Goal: Task Accomplishment & Management: Manage account settings

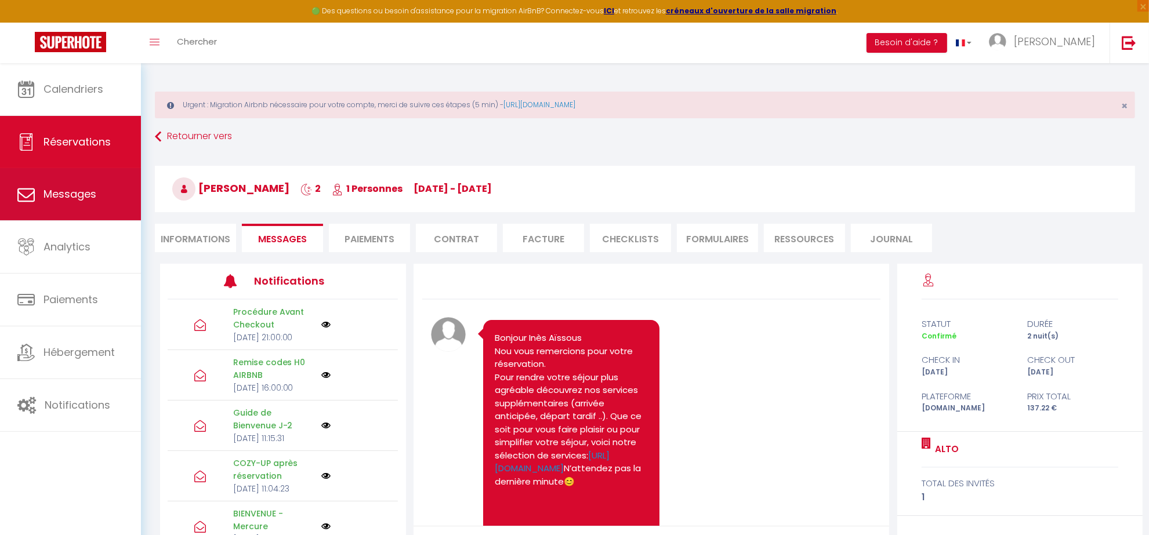
scroll to position [3224, 0]
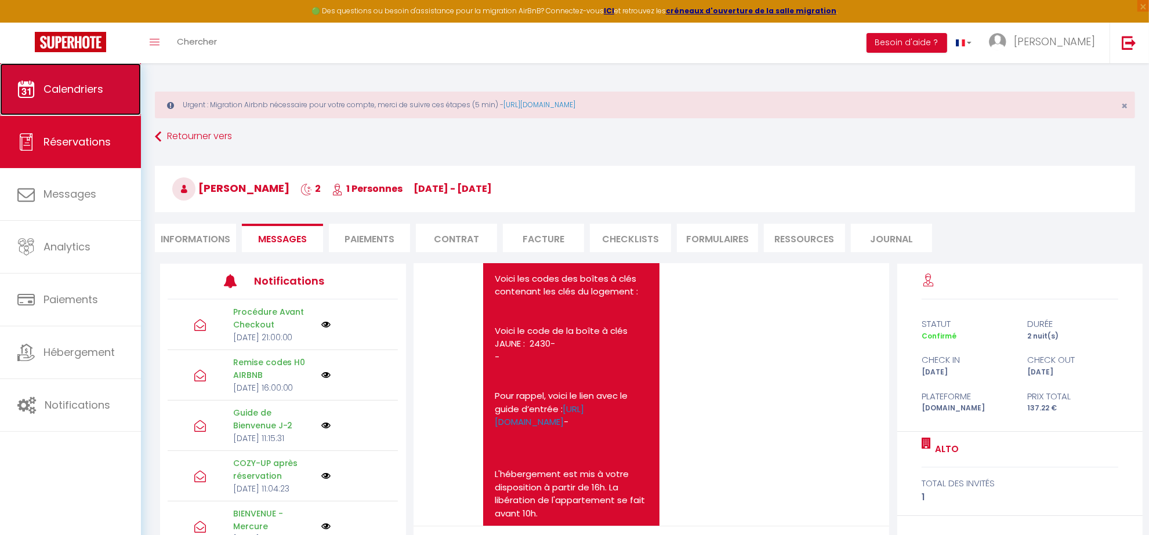
click at [94, 95] on span "Calendriers" at bounding box center [74, 89] width 60 height 15
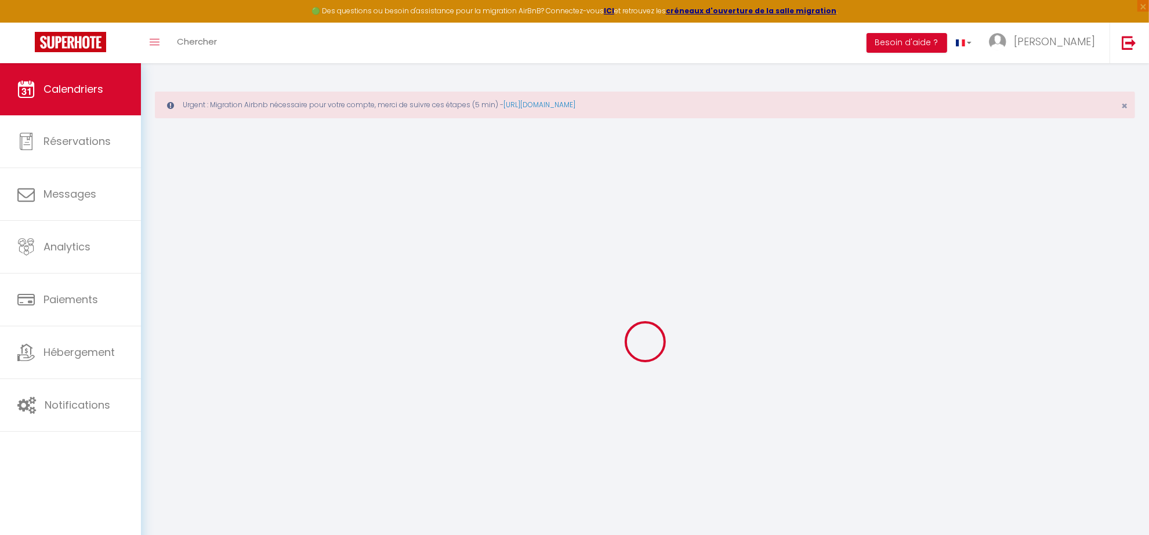
select select
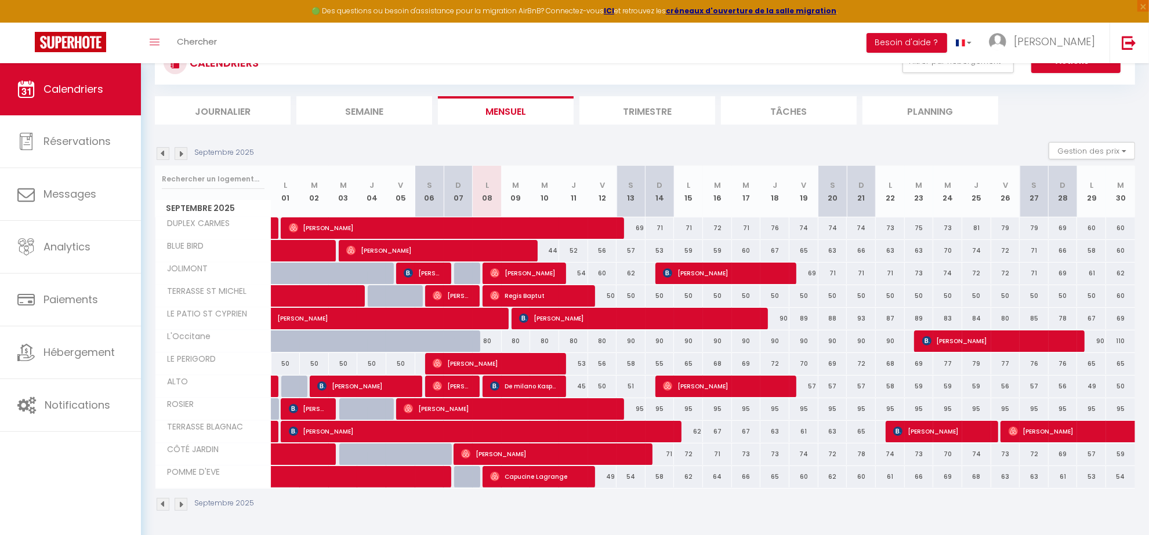
scroll to position [99, 0]
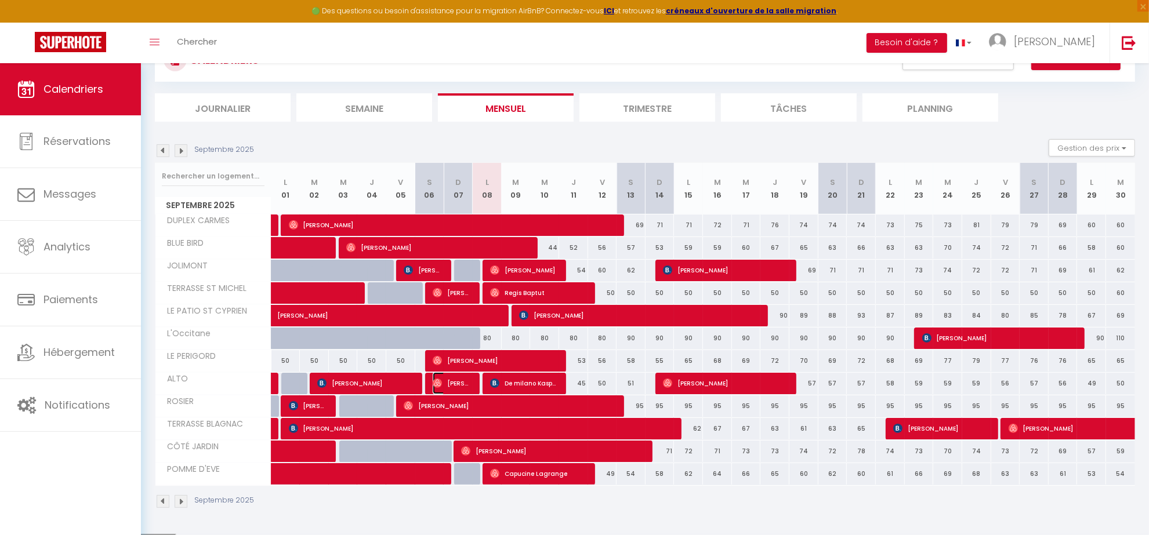
click at [453, 379] on span "[PERSON_NAME]" at bounding box center [452, 383] width 39 height 22
select select "OK"
select select "0"
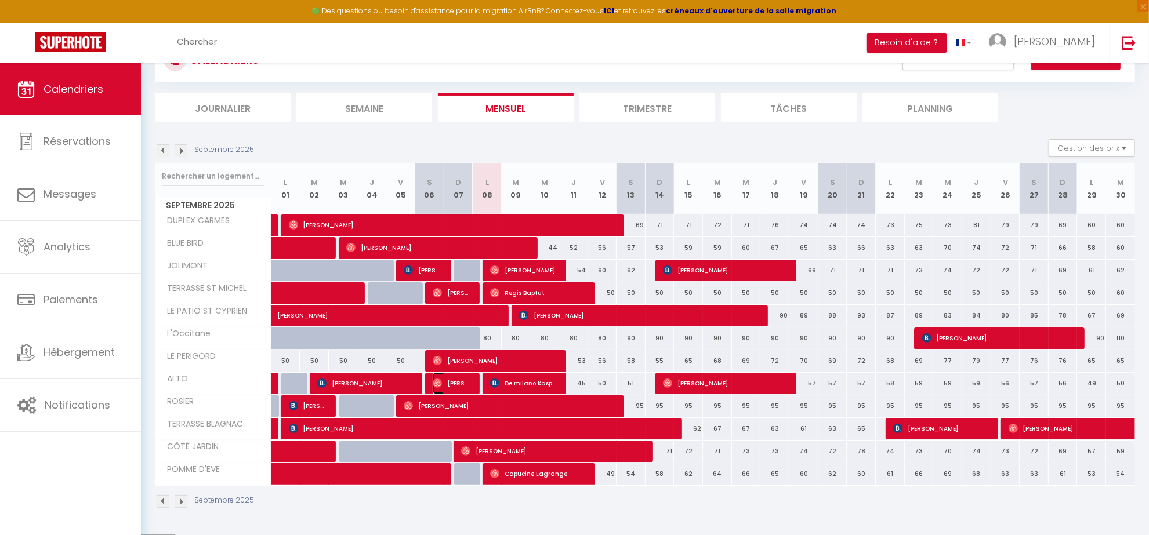
select select "1"
select select
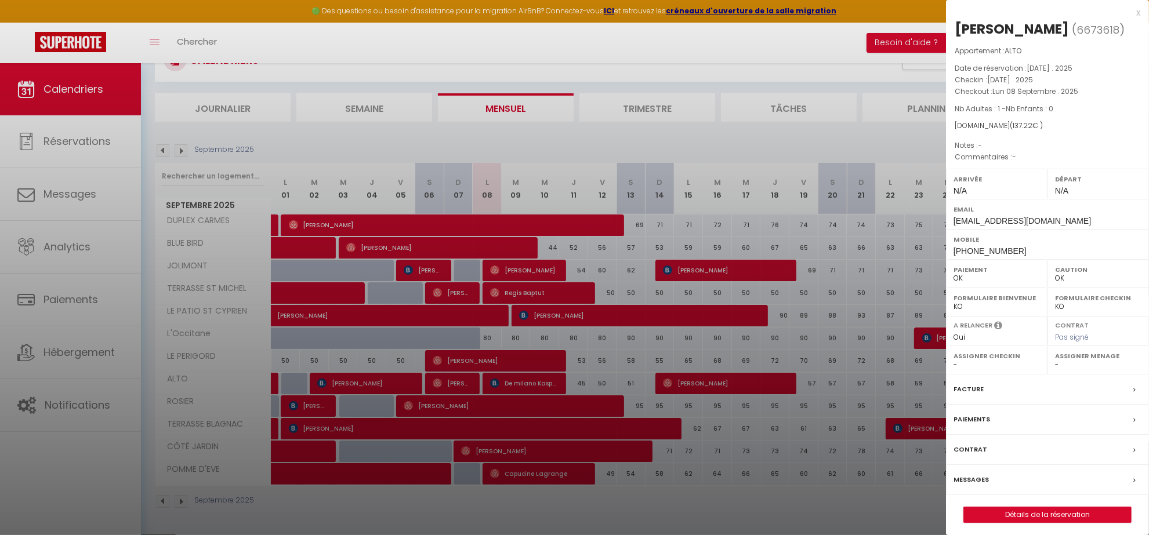
click at [975, 480] on label "Messages" at bounding box center [971, 480] width 35 height 12
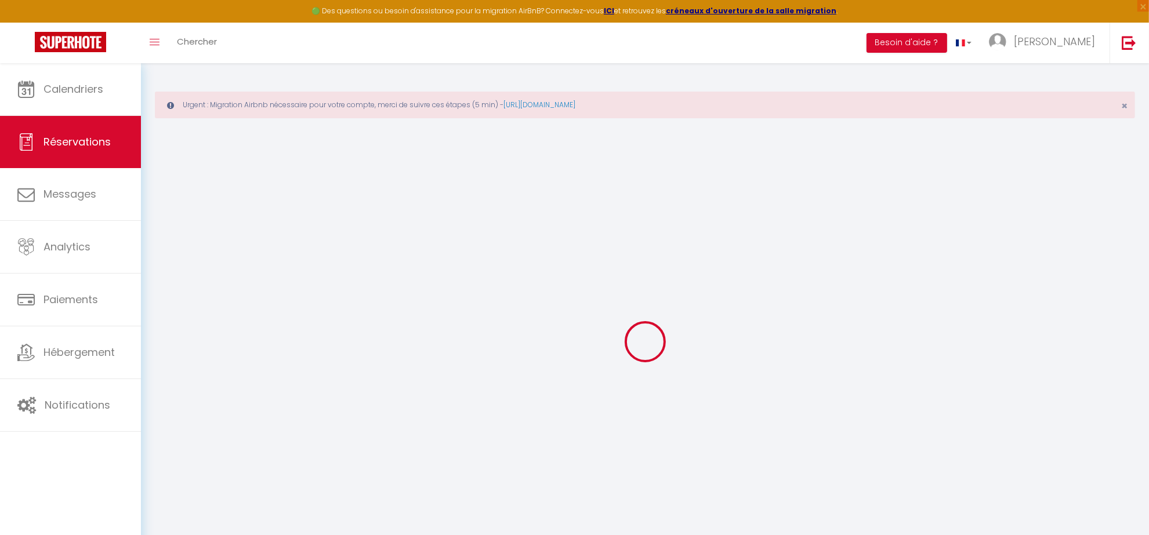
select select
checkbox input "false"
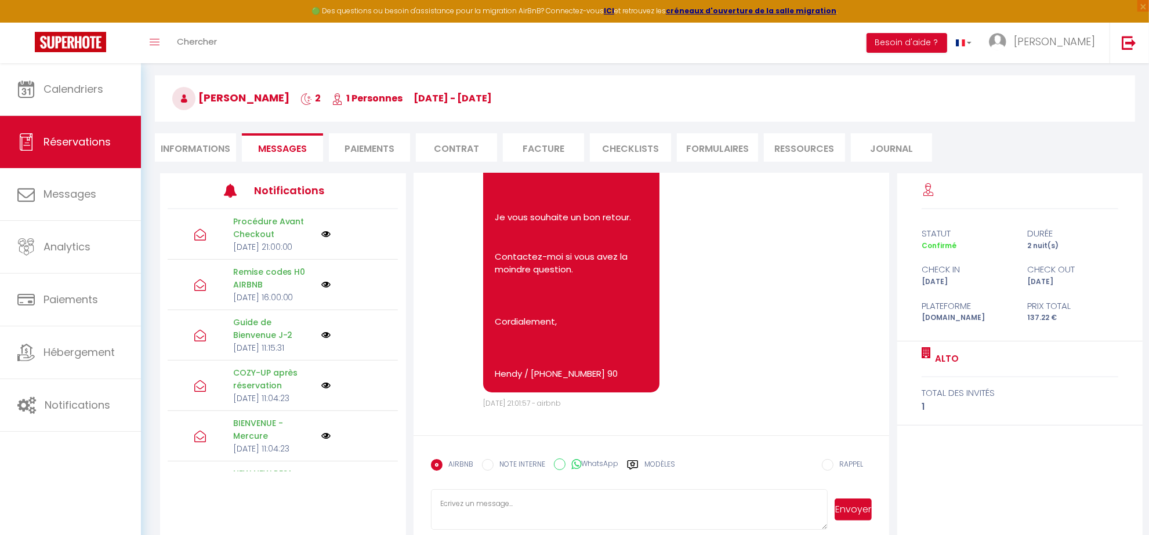
scroll to position [108, 0]
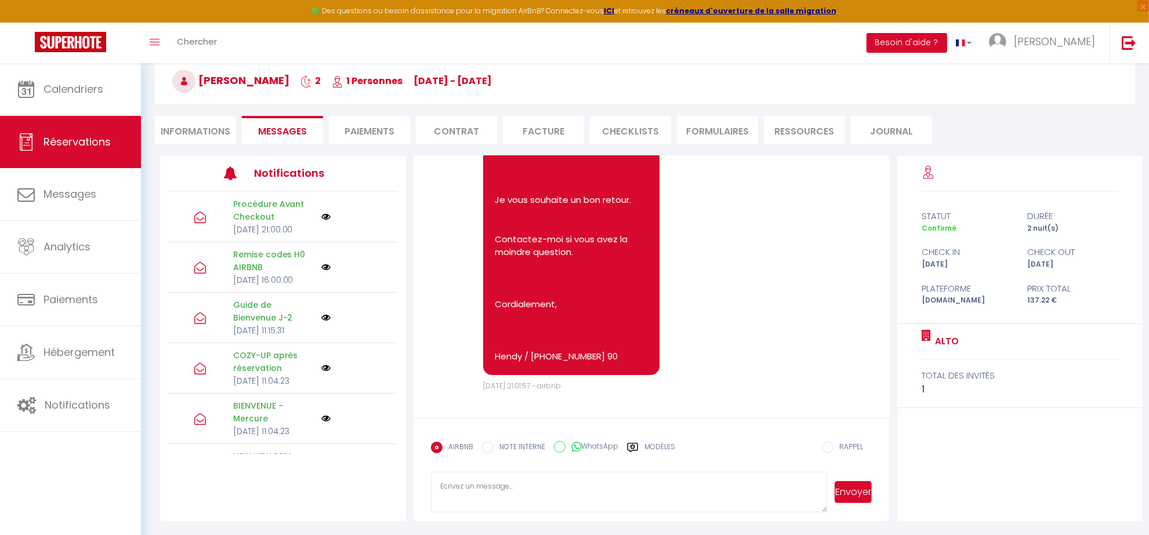
click at [546, 489] on textarea at bounding box center [629, 492] width 397 height 41
click at [575, 488] on textarea "Bonjour, je viens de vous appeler mais ça a coupé. Nous n'avons pas trouvé le g…" at bounding box center [629, 492] width 397 height 41
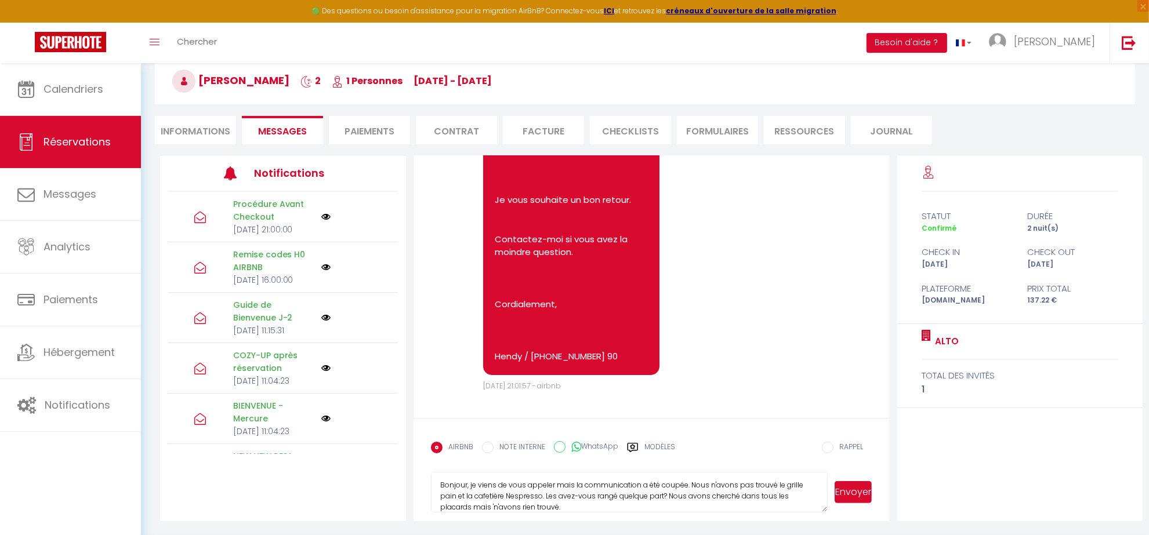
click at [573, 508] on textarea "Bonjour, je viens de vous appeler mais la communication a été coupée. Nous n'av…" at bounding box center [629, 492] width 397 height 41
click at [532, 487] on textarea "Bonjour, je viens de vous appeler mais la communication a été coupée. Nous n'av…" at bounding box center [629, 492] width 397 height 41
type textarea "Bonjour, je viens de vous parler au téléphone mais la communication a été coupé…"
click at [856, 495] on button "Envoyer" at bounding box center [854, 492] width 38 height 22
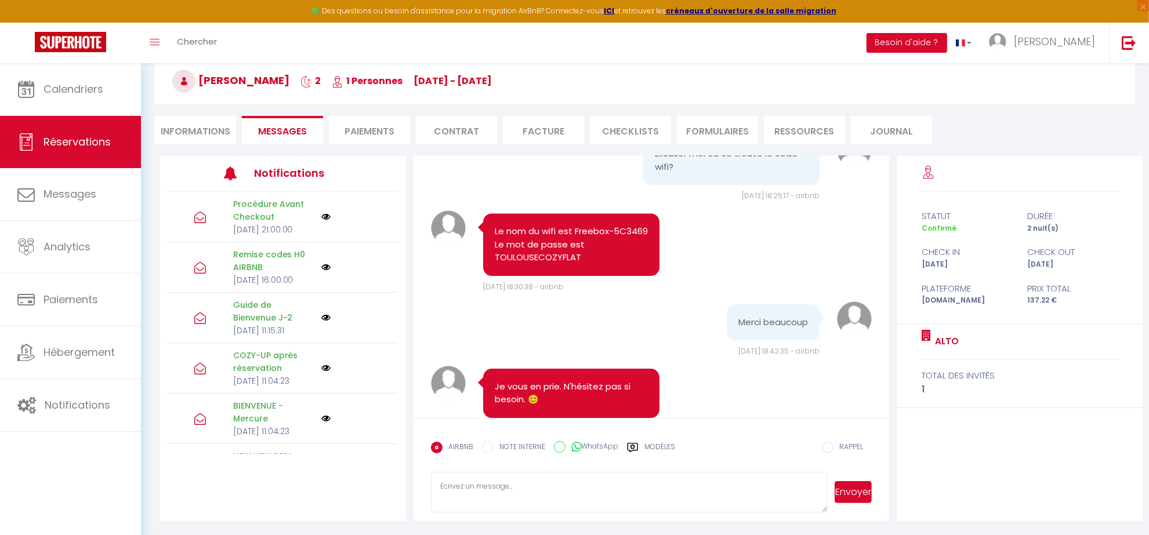
scroll to position [3900, 0]
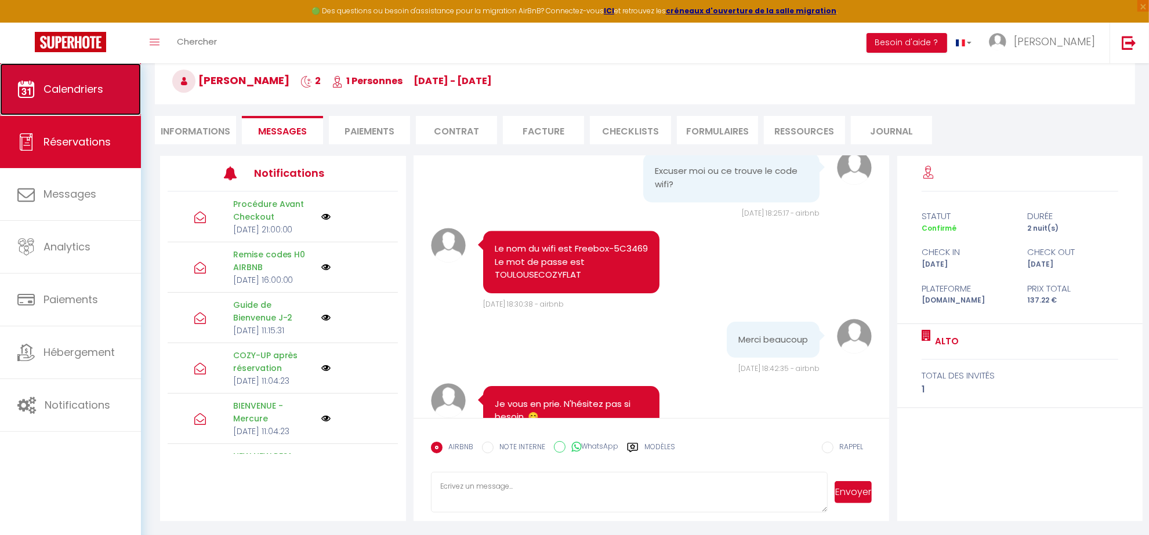
click at [124, 97] on link "Calendriers" at bounding box center [70, 89] width 141 height 52
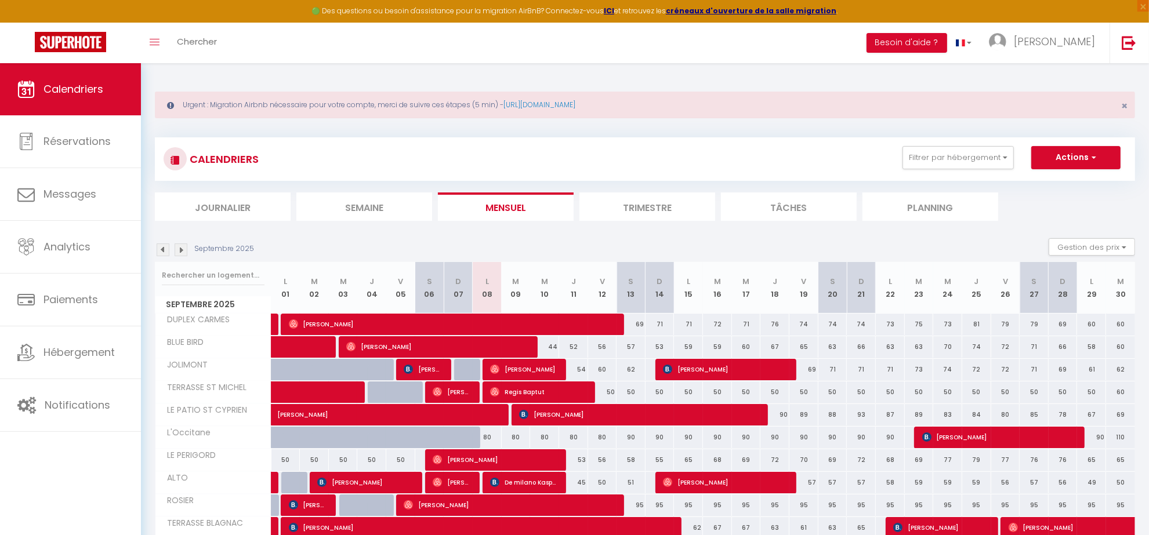
scroll to position [73, 0]
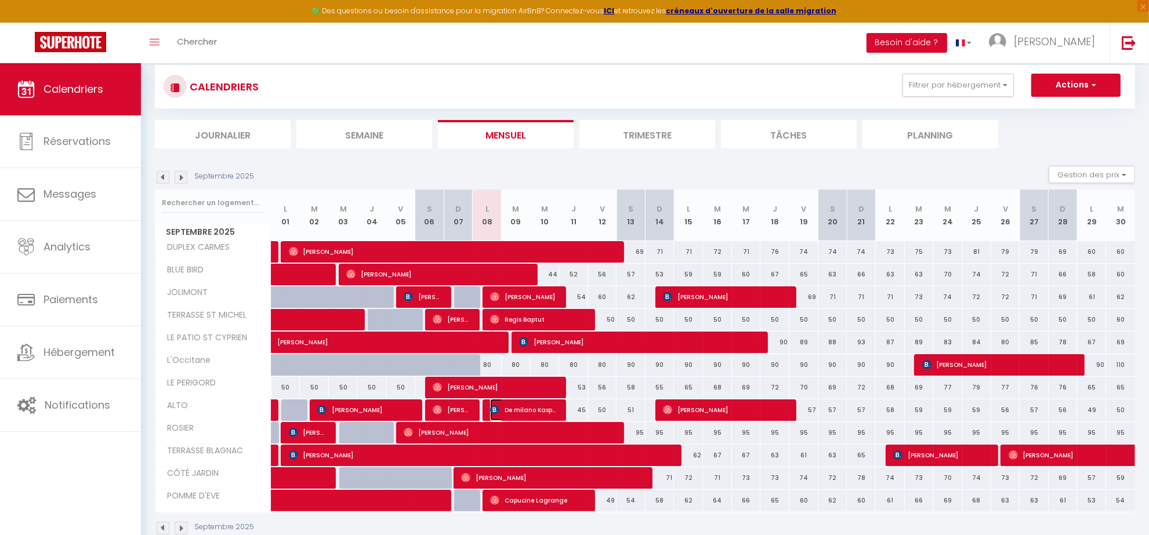
click at [517, 409] on span "De milano Kasper" at bounding box center [524, 410] width 68 height 22
select select "OK"
select select "KO"
select select "0"
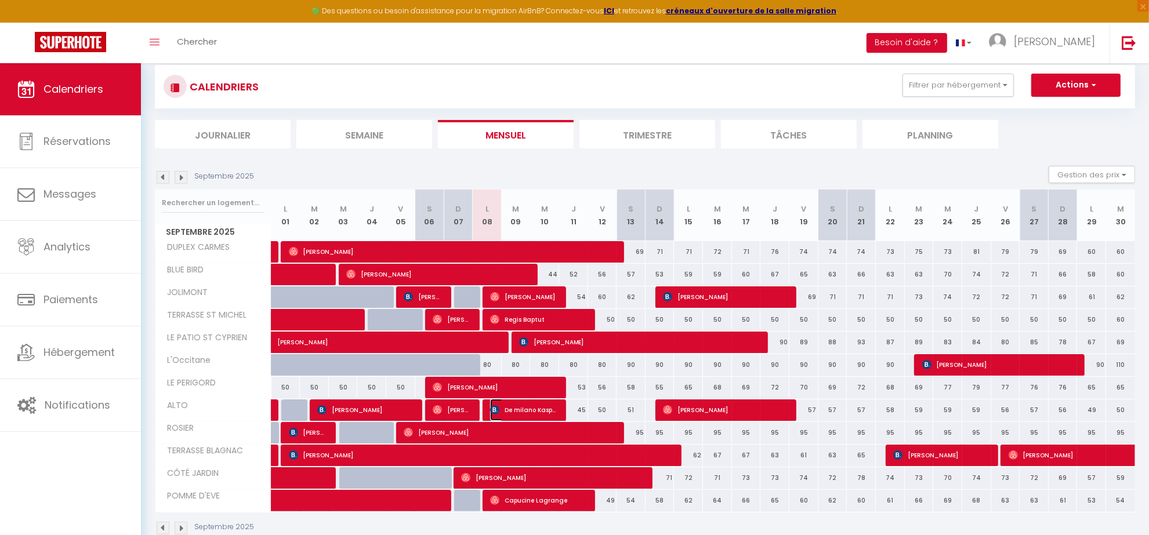
select select "1"
select select
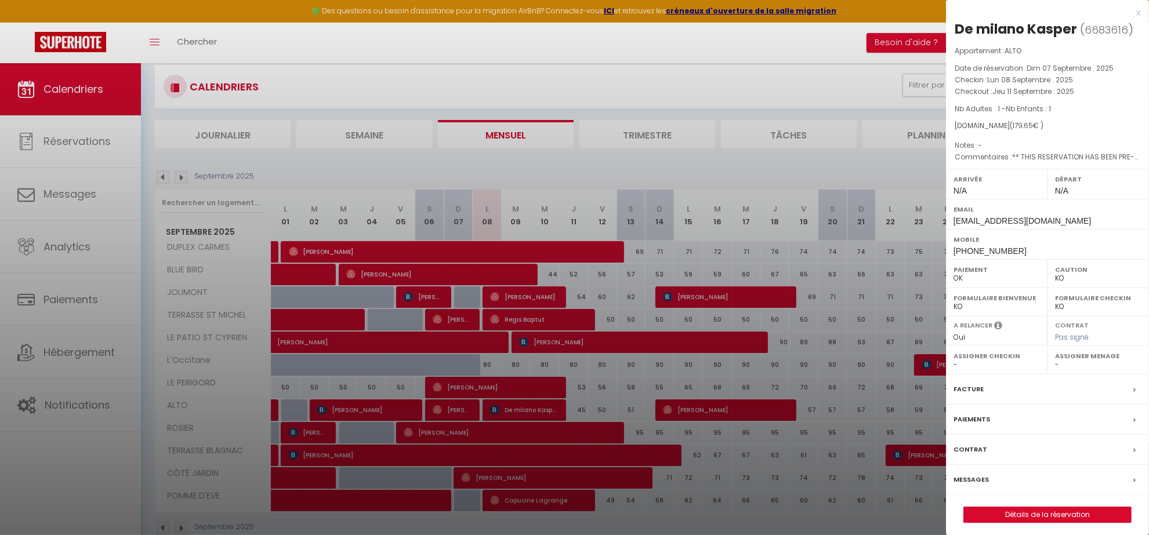
click at [531, 410] on div at bounding box center [574, 267] width 1149 height 535
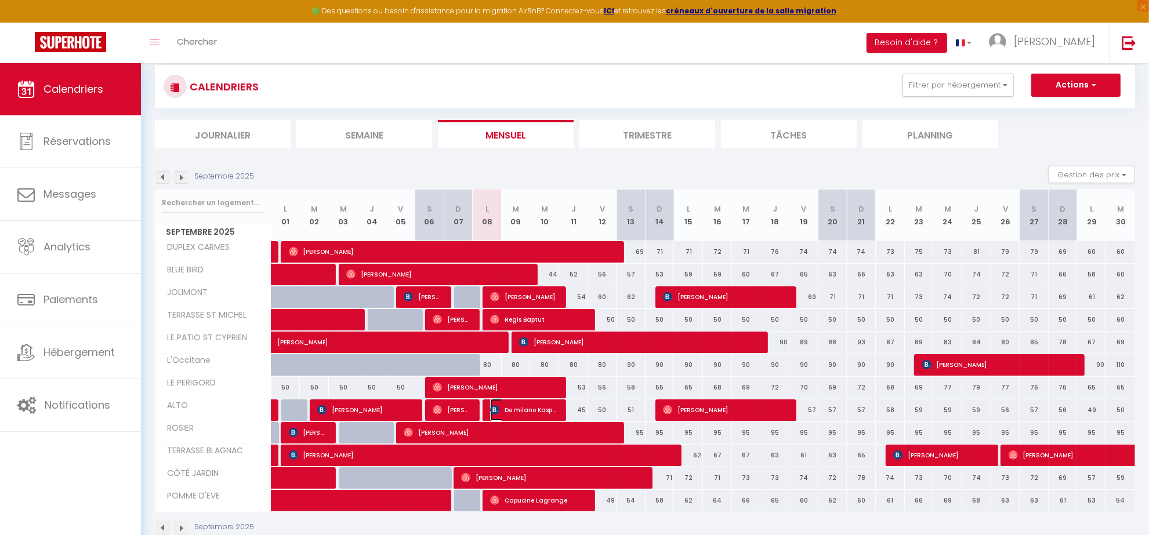
click at [532, 409] on span "De milano Kasper" at bounding box center [524, 410] width 68 height 22
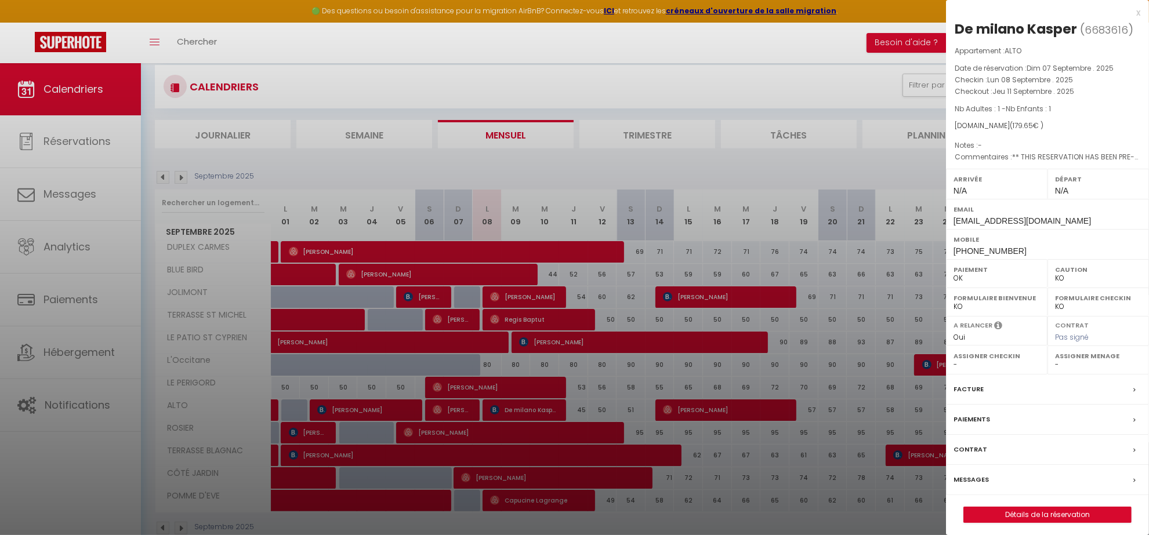
drag, startPoint x: 1136, startPoint y: 13, endPoint x: 1133, endPoint y: 23, distance: 10.3
click at [1137, 13] on div "x" at bounding box center [1043, 13] width 194 height 14
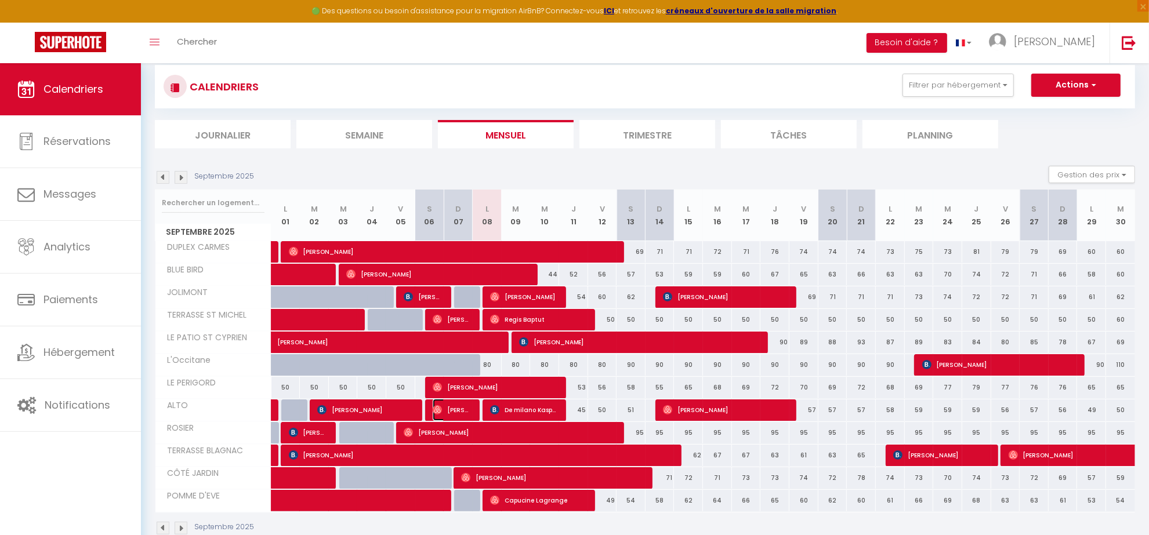
click at [453, 407] on span "[PERSON_NAME]" at bounding box center [452, 410] width 39 height 22
select select "OK"
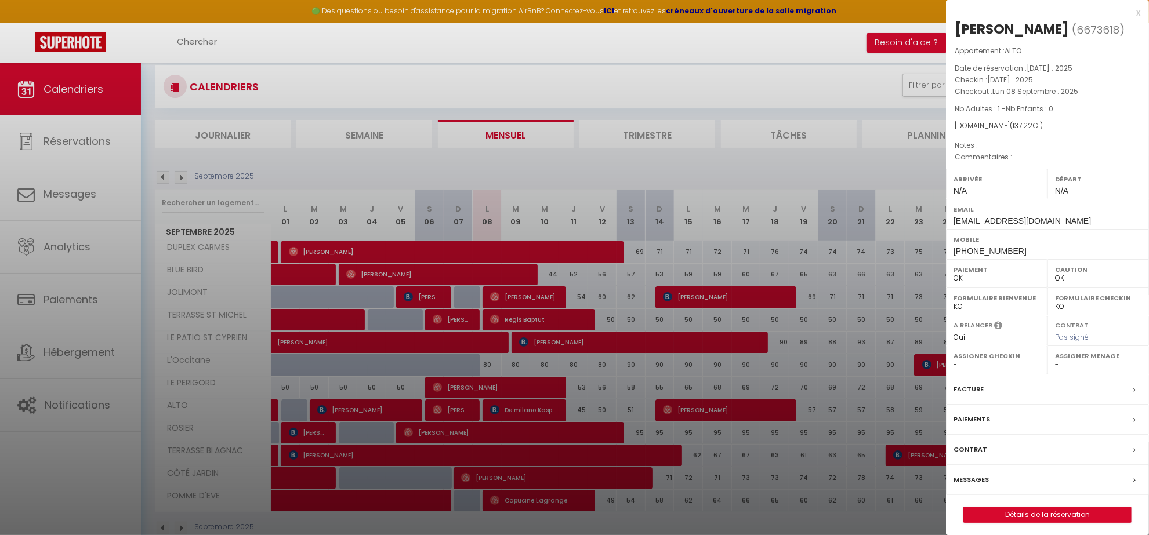
click at [973, 485] on label "Messages" at bounding box center [971, 480] width 35 height 12
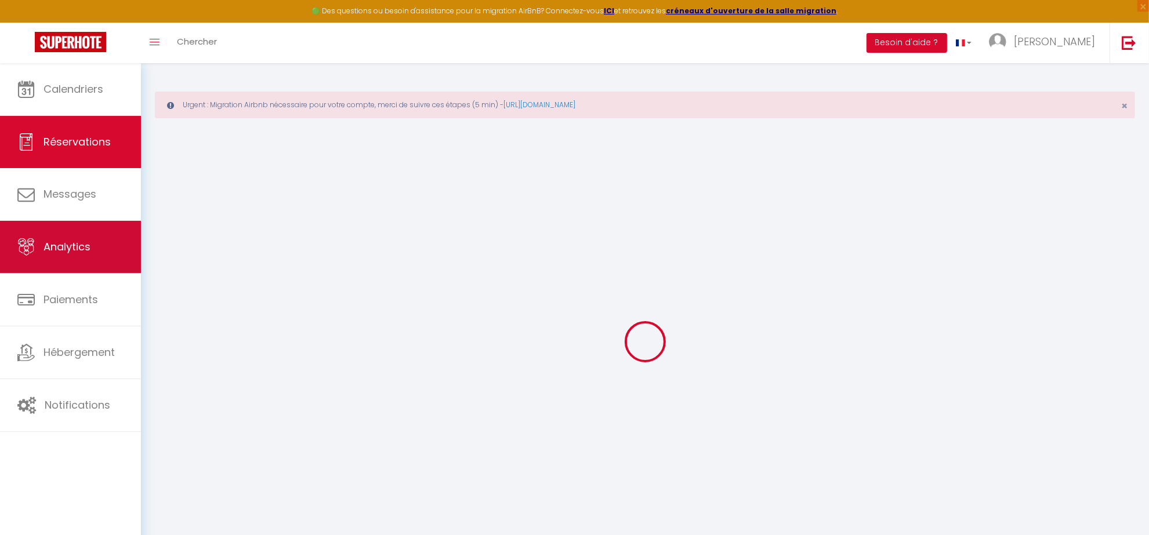
select select
checkbox input "false"
select select
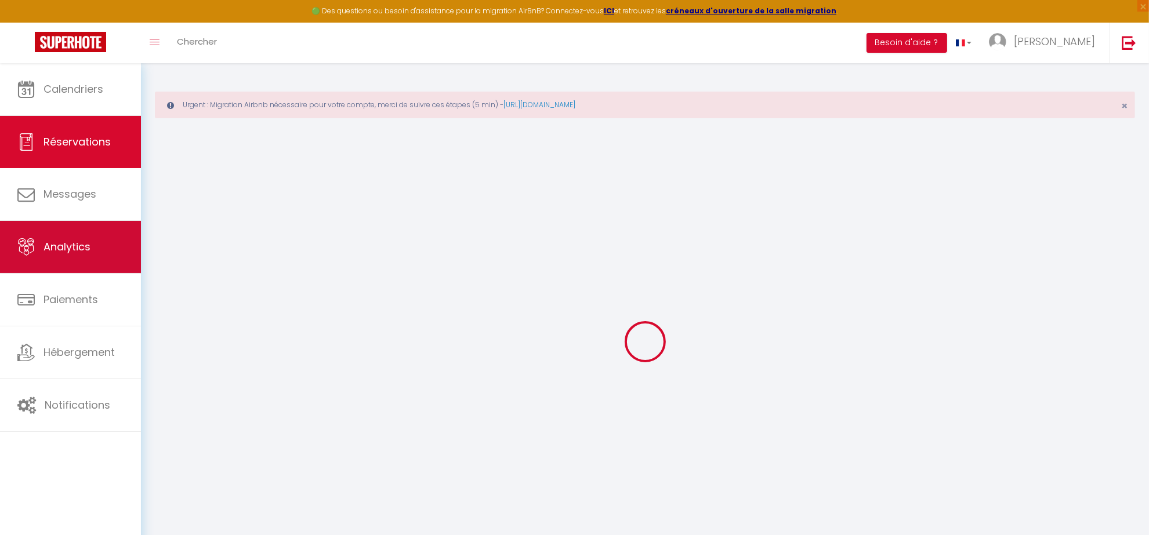
select select
checkbox input "false"
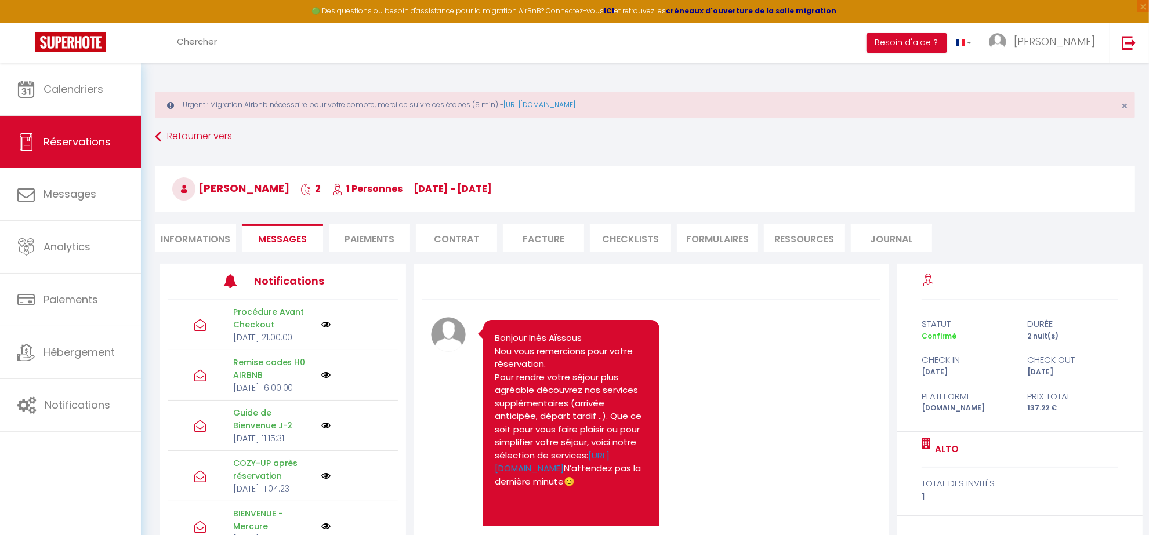
scroll to position [5133, 0]
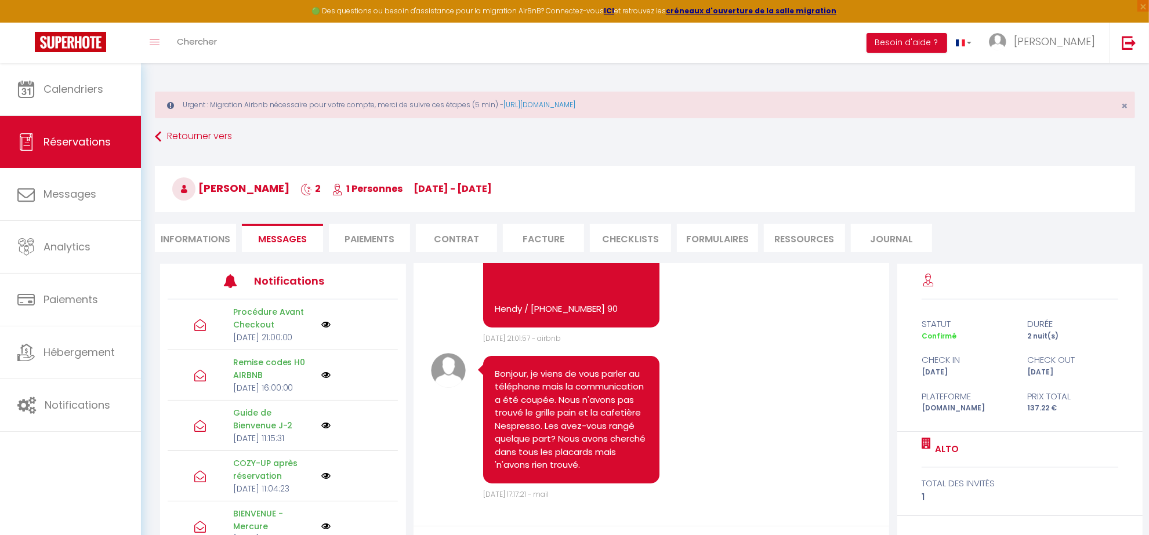
click at [280, 239] on span "Messages" at bounding box center [282, 239] width 49 height 13
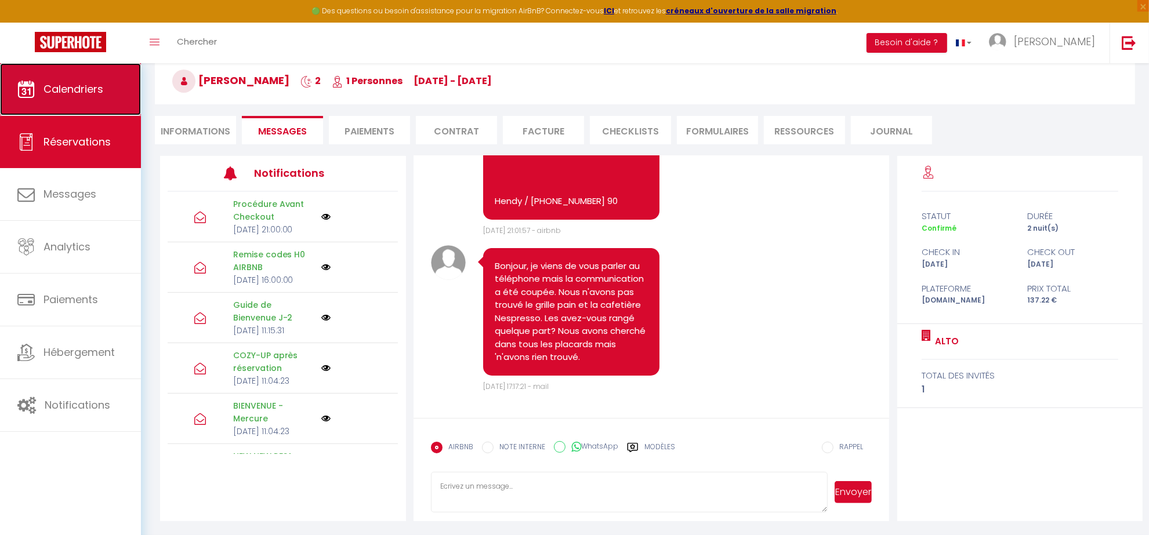
click at [103, 79] on link "Calendriers" at bounding box center [70, 89] width 141 height 52
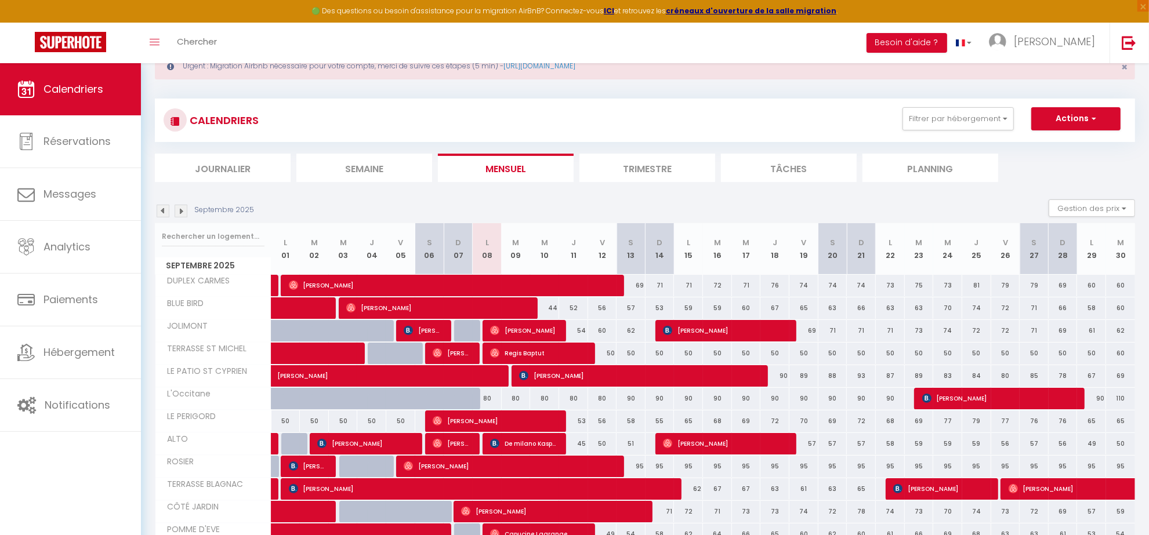
scroll to position [73, 0]
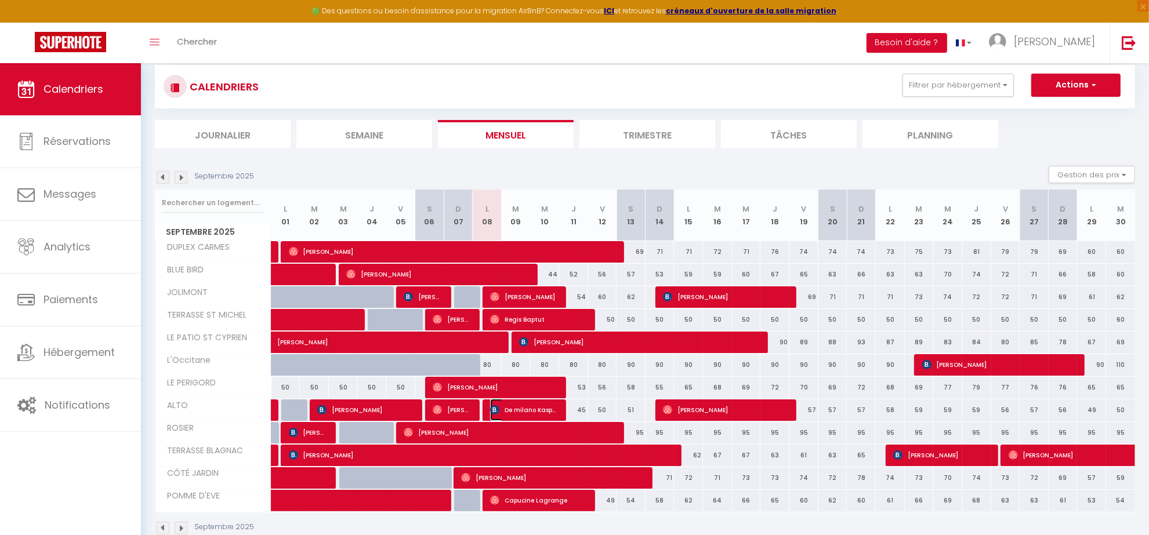
click at [522, 410] on span "De milano Kasper" at bounding box center [524, 410] width 68 height 22
select select "OK"
select select "KO"
select select "0"
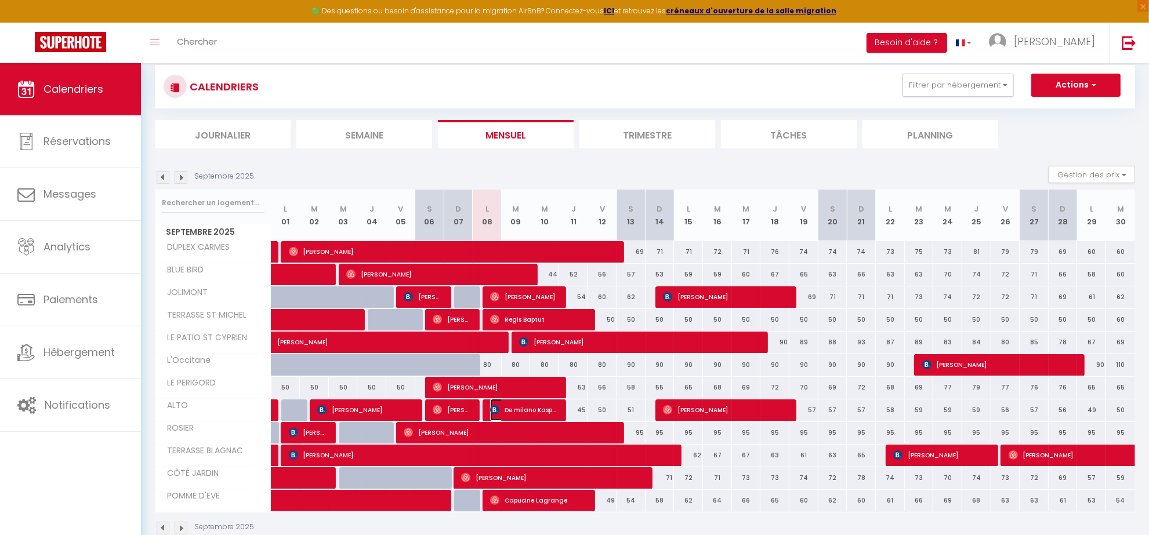
select select "1"
select select
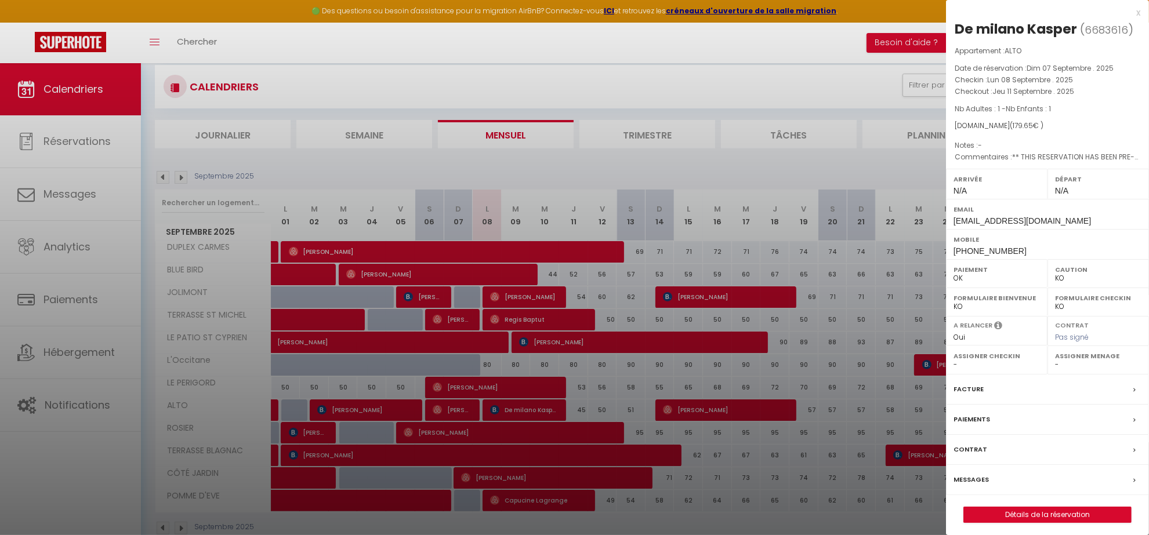
click at [1138, 15] on div "x" at bounding box center [1043, 13] width 194 height 14
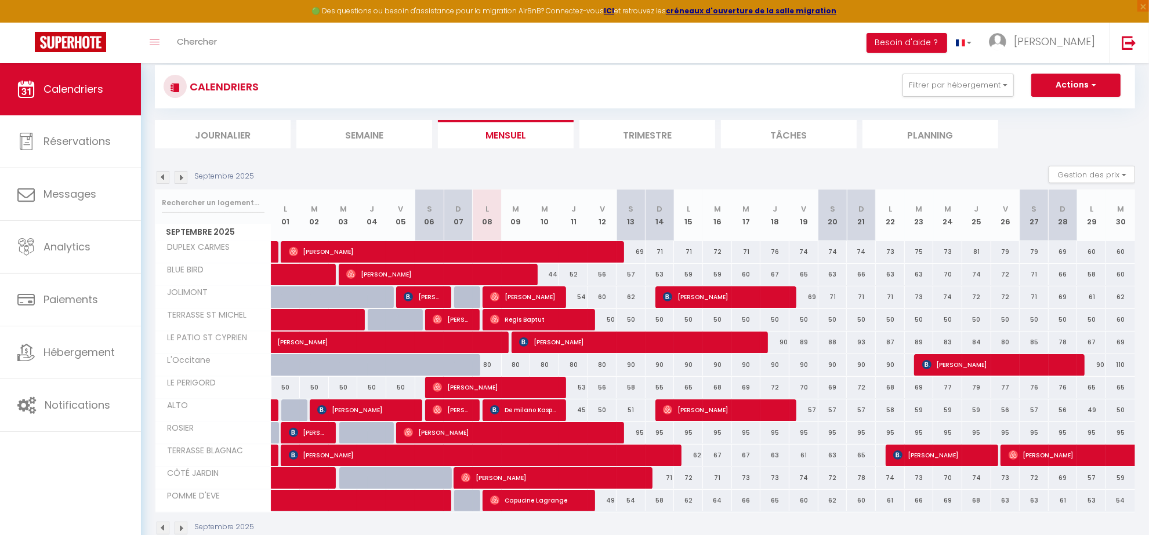
click at [180, 178] on img at bounding box center [181, 177] width 13 height 13
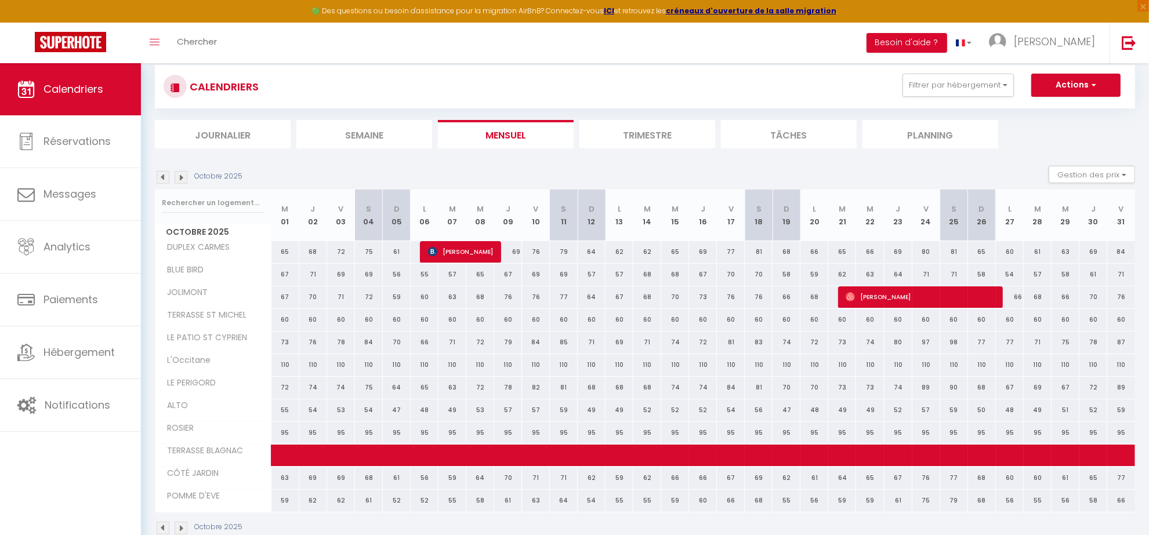
click at [163, 183] on img at bounding box center [163, 177] width 13 height 13
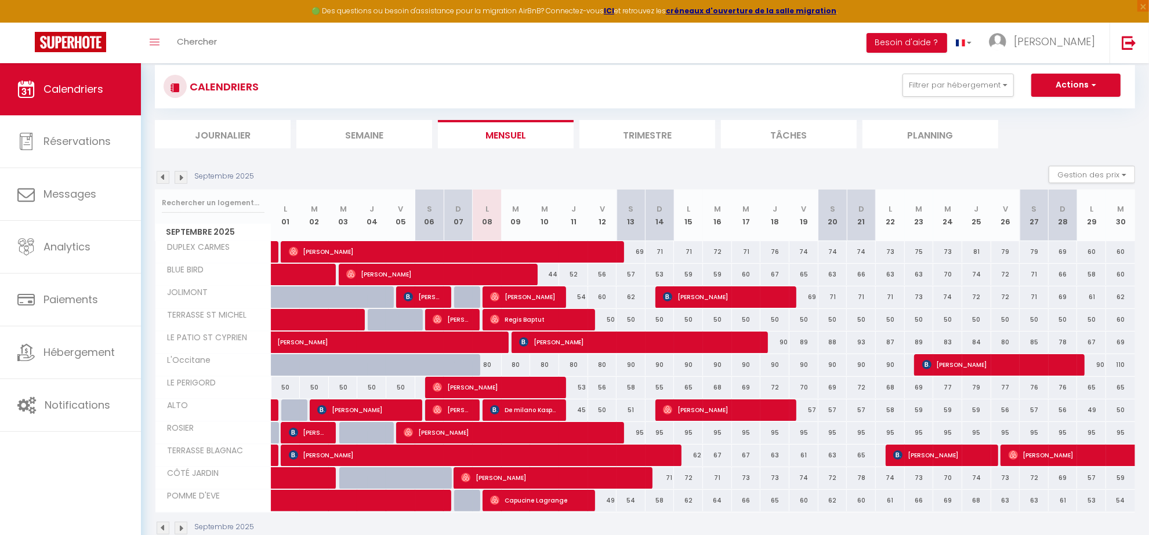
scroll to position [99, 0]
